Goal: Transaction & Acquisition: Download file/media

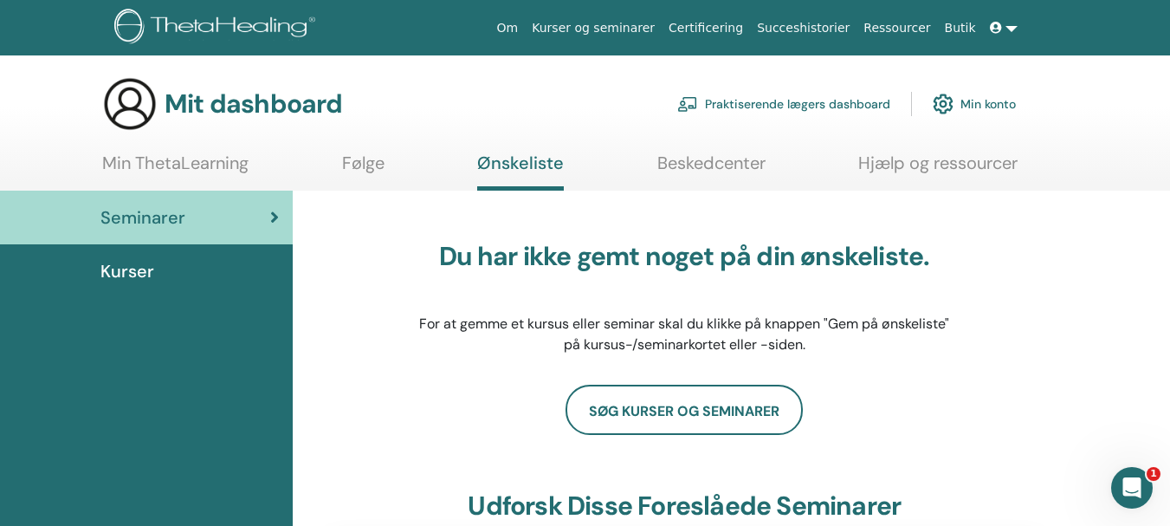
click at [188, 268] on div "Kurser" at bounding box center [146, 271] width 265 height 26
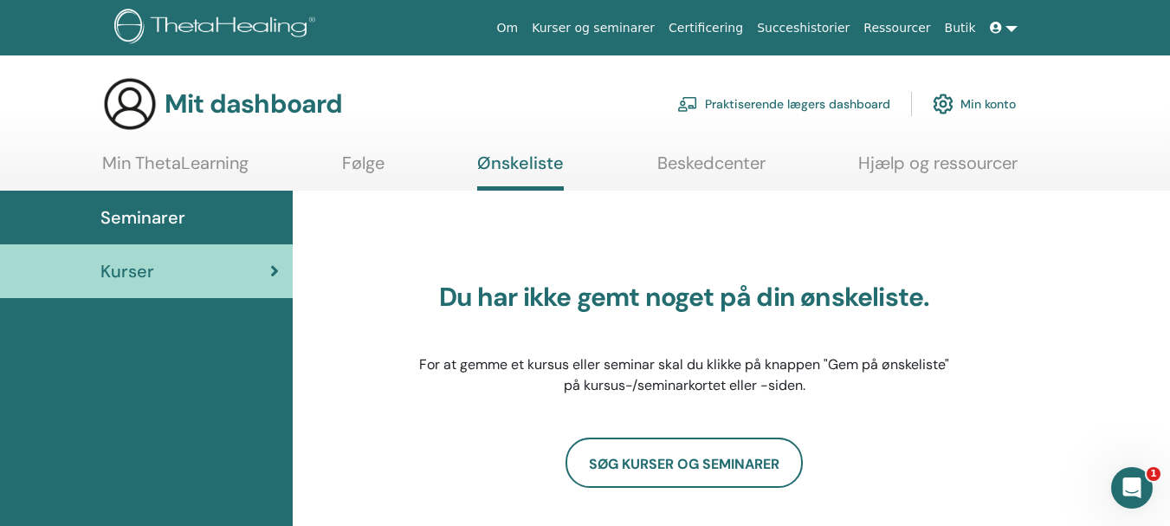
click at [750, 18] on link "Certificering" at bounding box center [705, 28] width 88 height 32
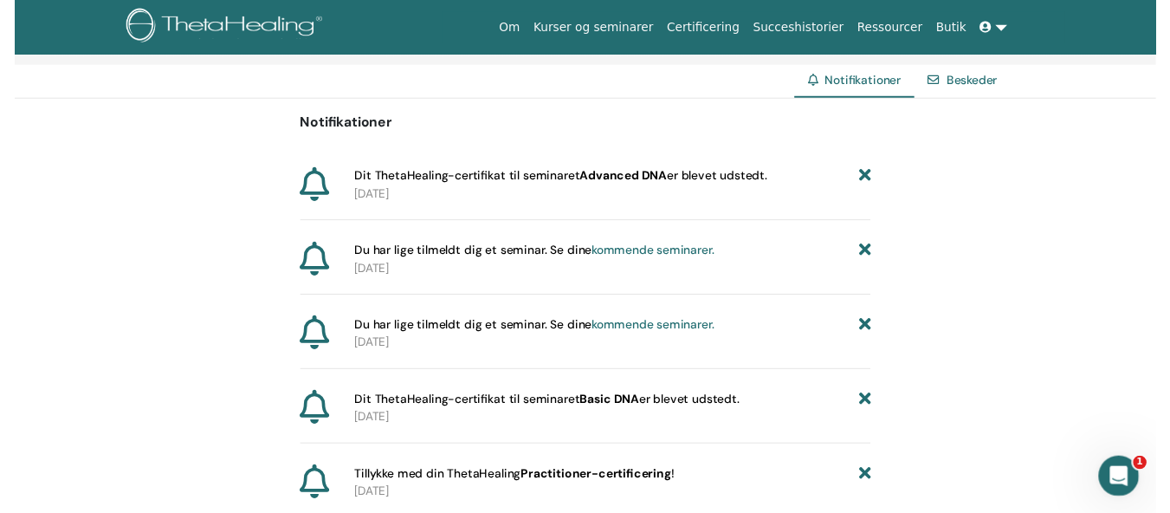
scroll to position [165, 0]
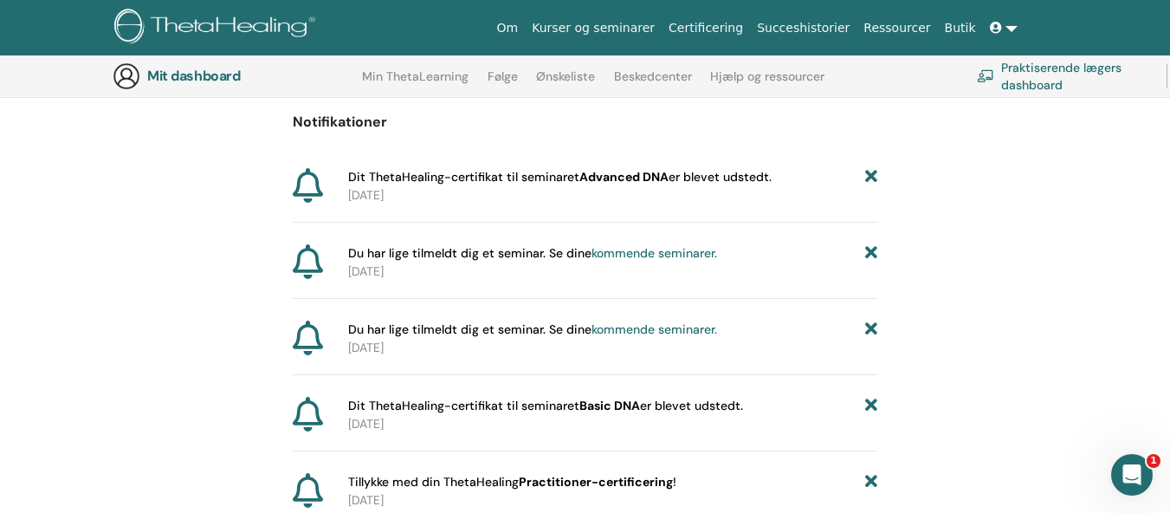
click at [413, 174] on font "Dit ThetaHealing-certifikat til seminaret" at bounding box center [463, 177] width 231 height 16
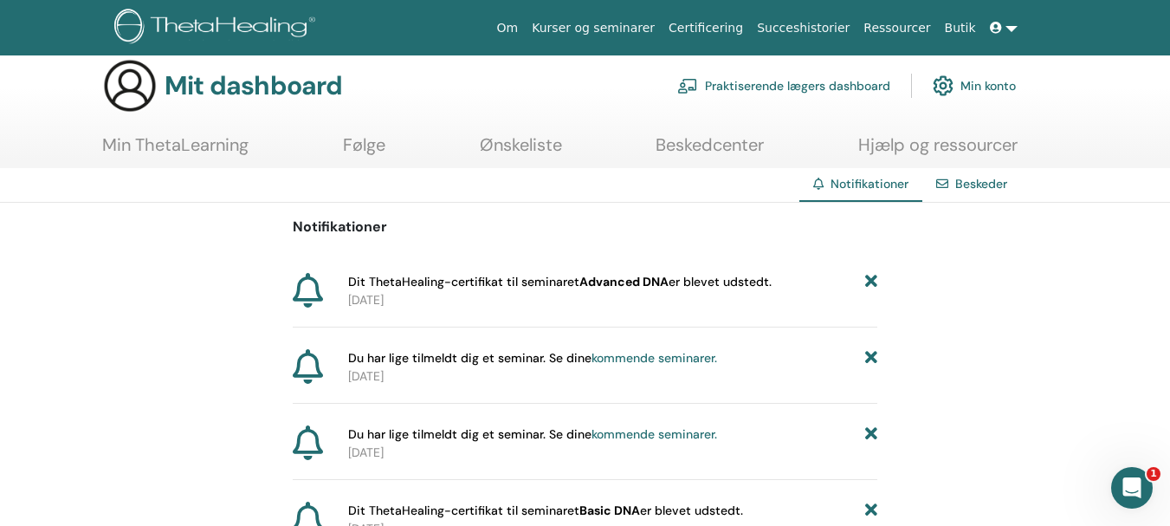
scroll to position [17, 0]
click at [952, 174] on div "Beskeder" at bounding box center [971, 185] width 99 height 32
click at [368, 152] on font "Følge" at bounding box center [364, 145] width 42 height 23
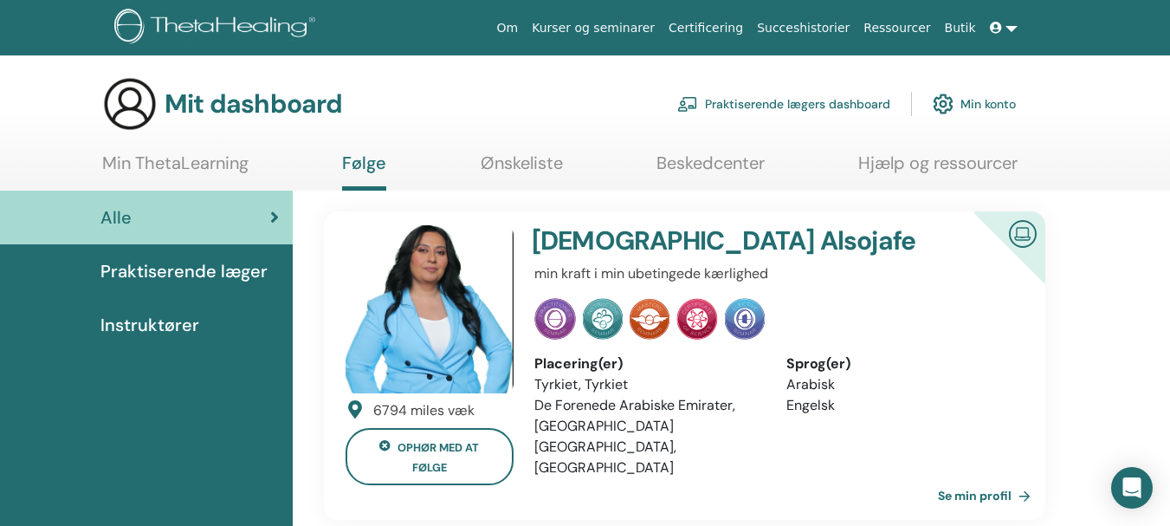
click at [171, 160] on font "Min ThetaLearning" at bounding box center [175, 163] width 146 height 23
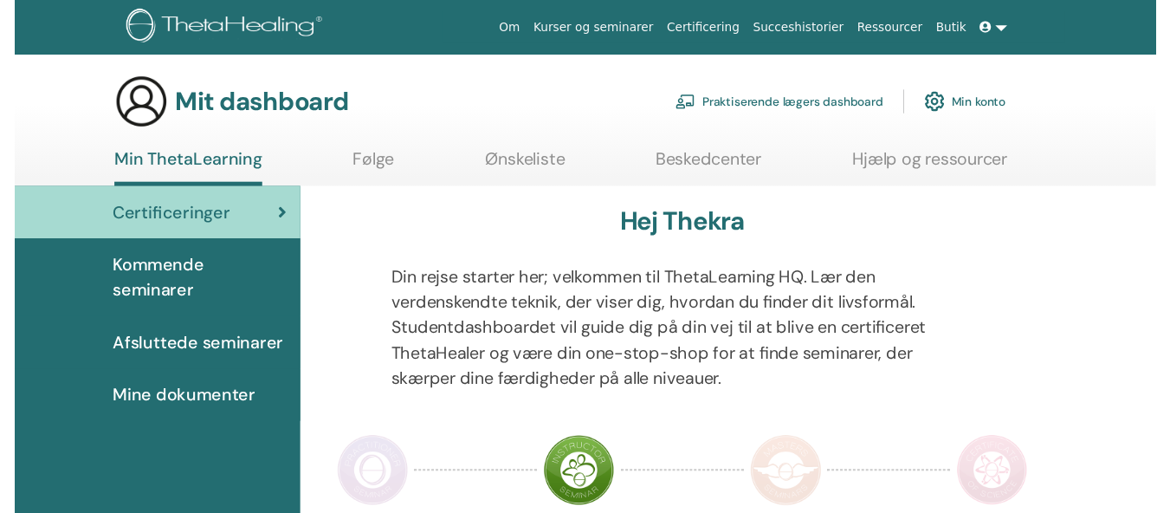
scroll to position [205, 0]
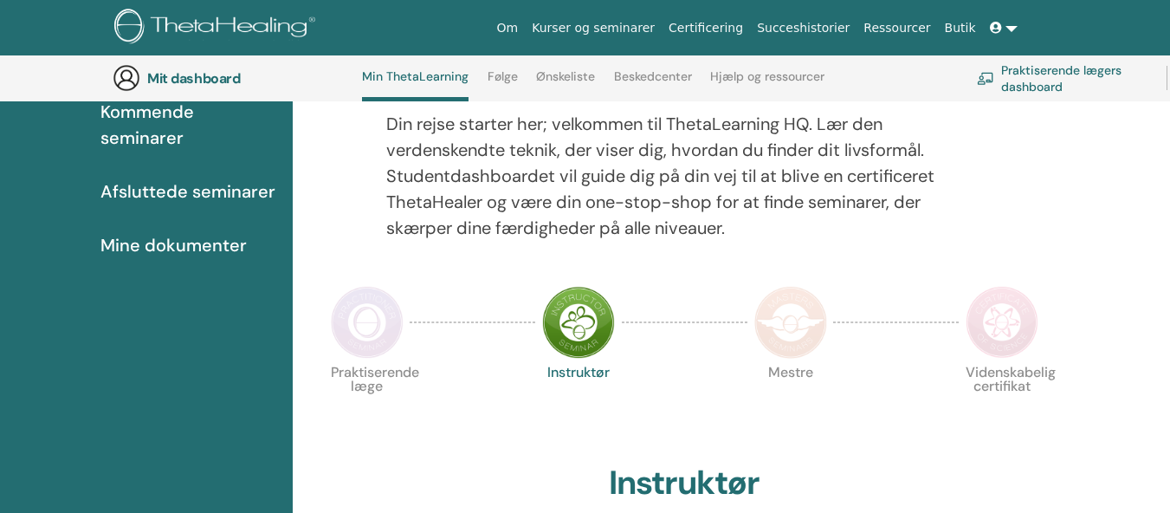
click at [235, 195] on font "Afsluttede seminarer" at bounding box center [187, 191] width 175 height 23
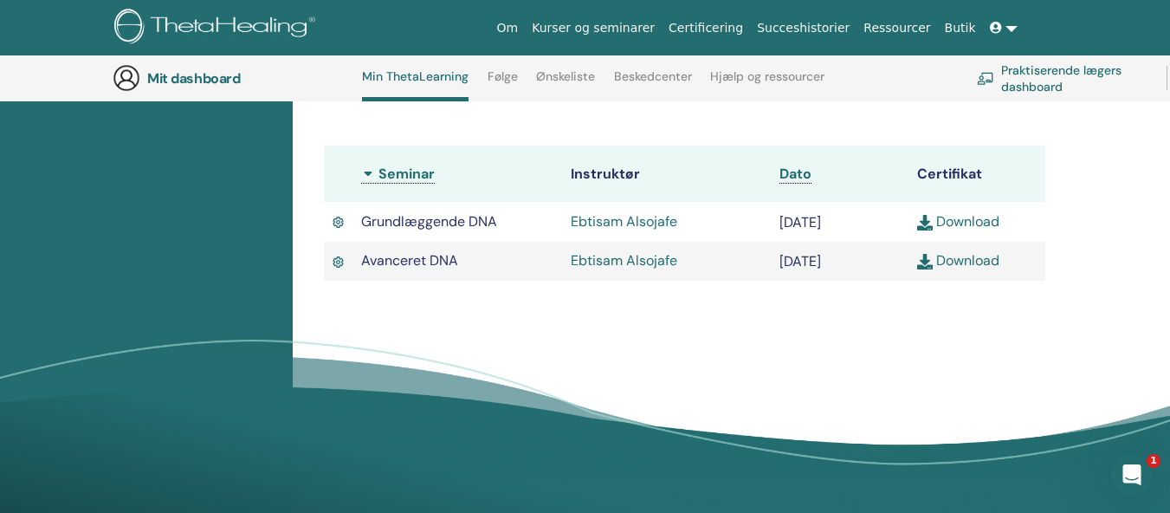
scroll to position [474, 0]
click at [979, 268] on font "Download" at bounding box center [967, 259] width 63 height 18
